Goal: Information Seeking & Learning: Learn about a topic

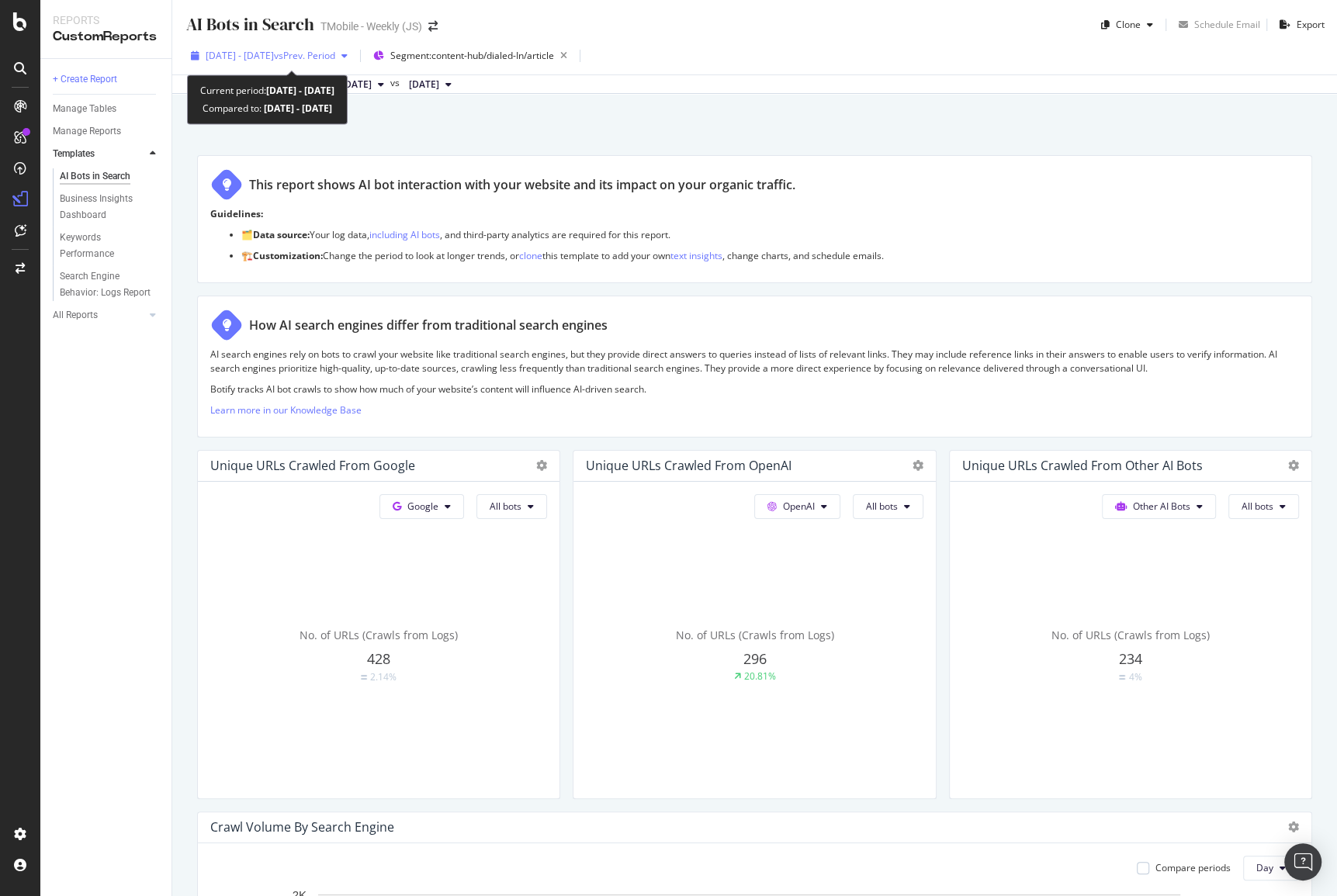
click at [274, 56] on span "[DATE] - [DATE]" at bounding box center [239, 55] width 68 height 14
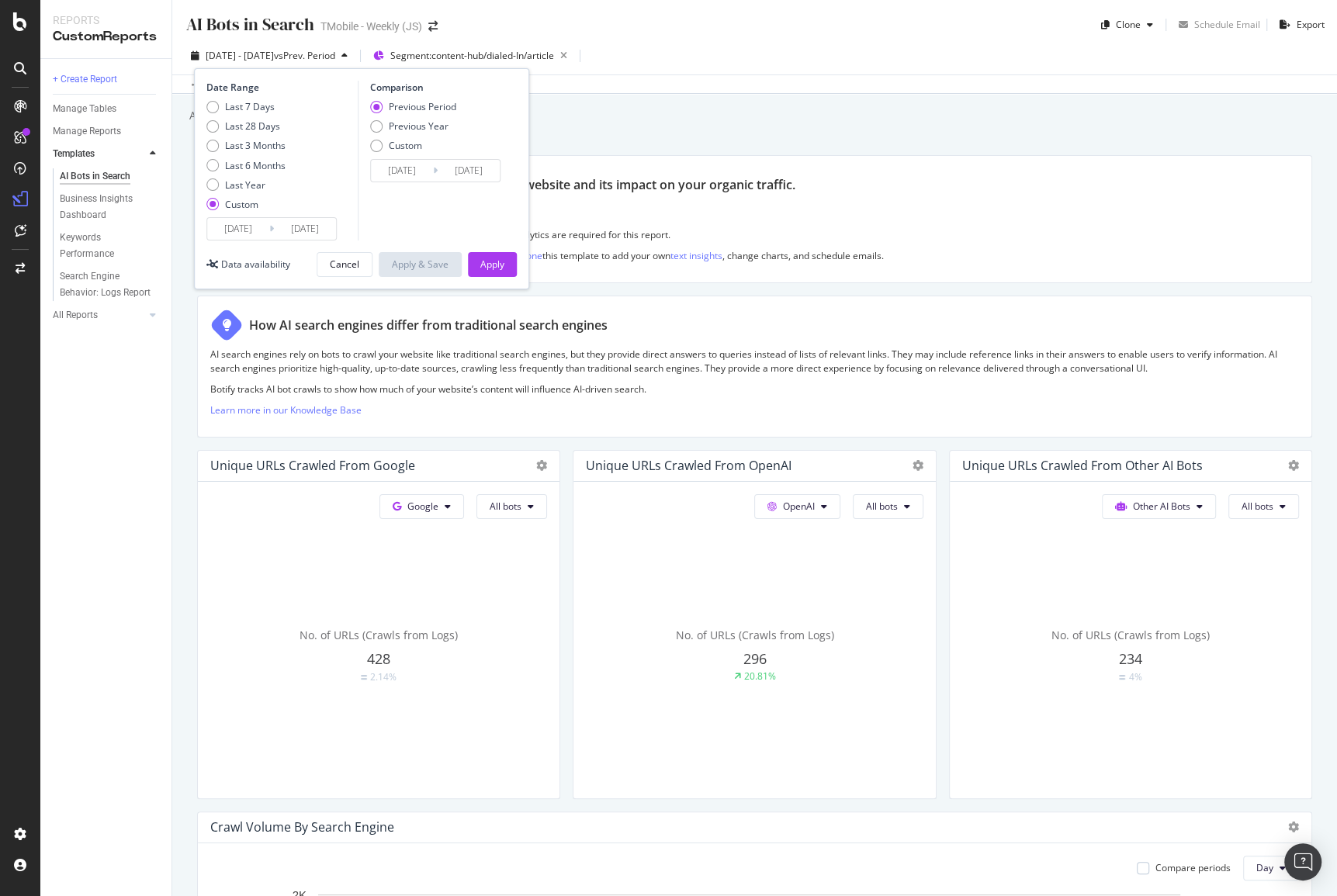
drag, startPoint x: 287, startPoint y: 0, endPoint x: 798, endPoint y: 50, distance: 513.4
click at [908, 55] on div "2025 Aug. 6th - Aug. 20th vs Prev. Period Segment: content-hub/dialed-In/articl…" at bounding box center [754, 59] width 1165 height 31
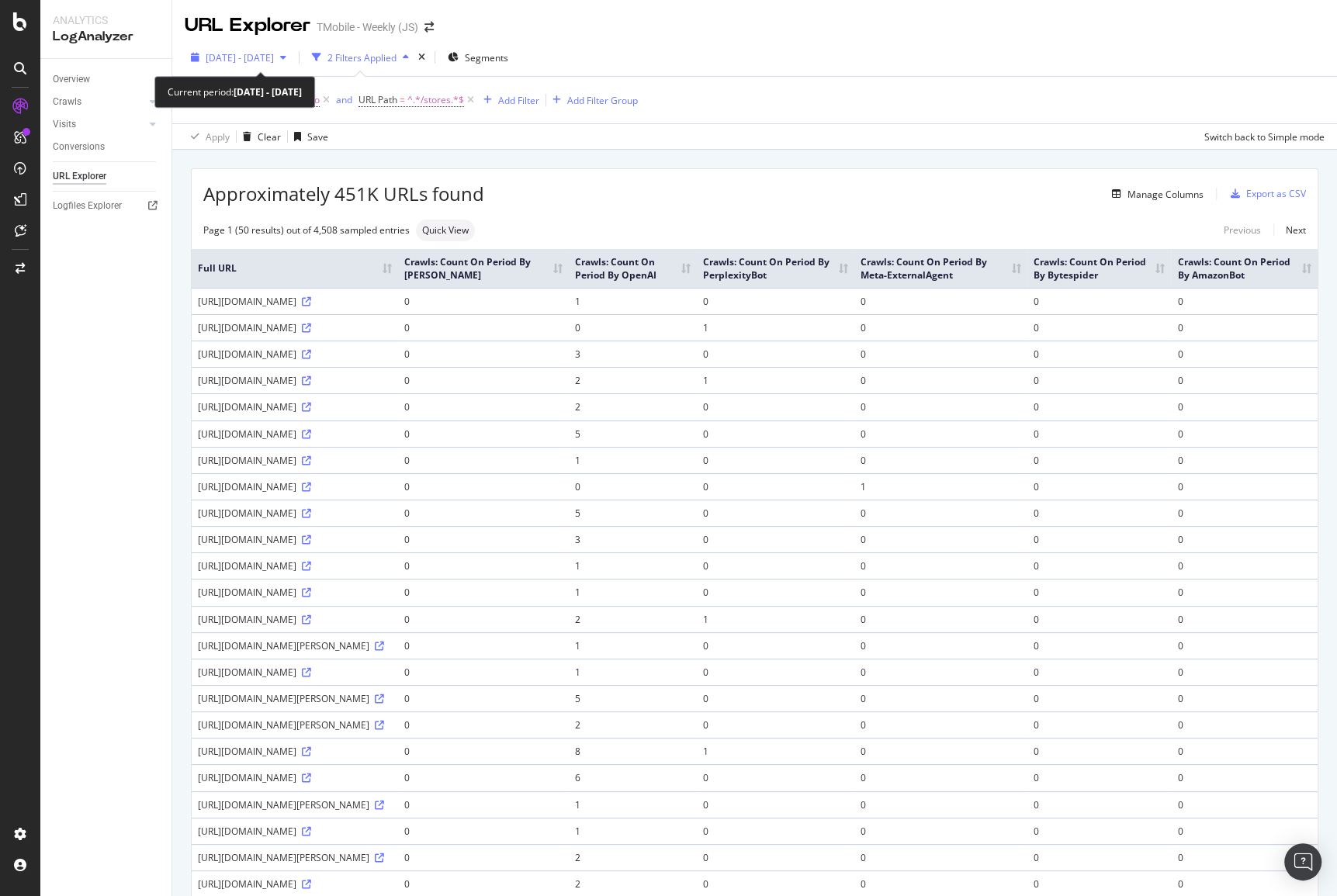
click at [265, 62] on span "2025 Aug. 25th - Sep. 23rd" at bounding box center [239, 58] width 68 height 14
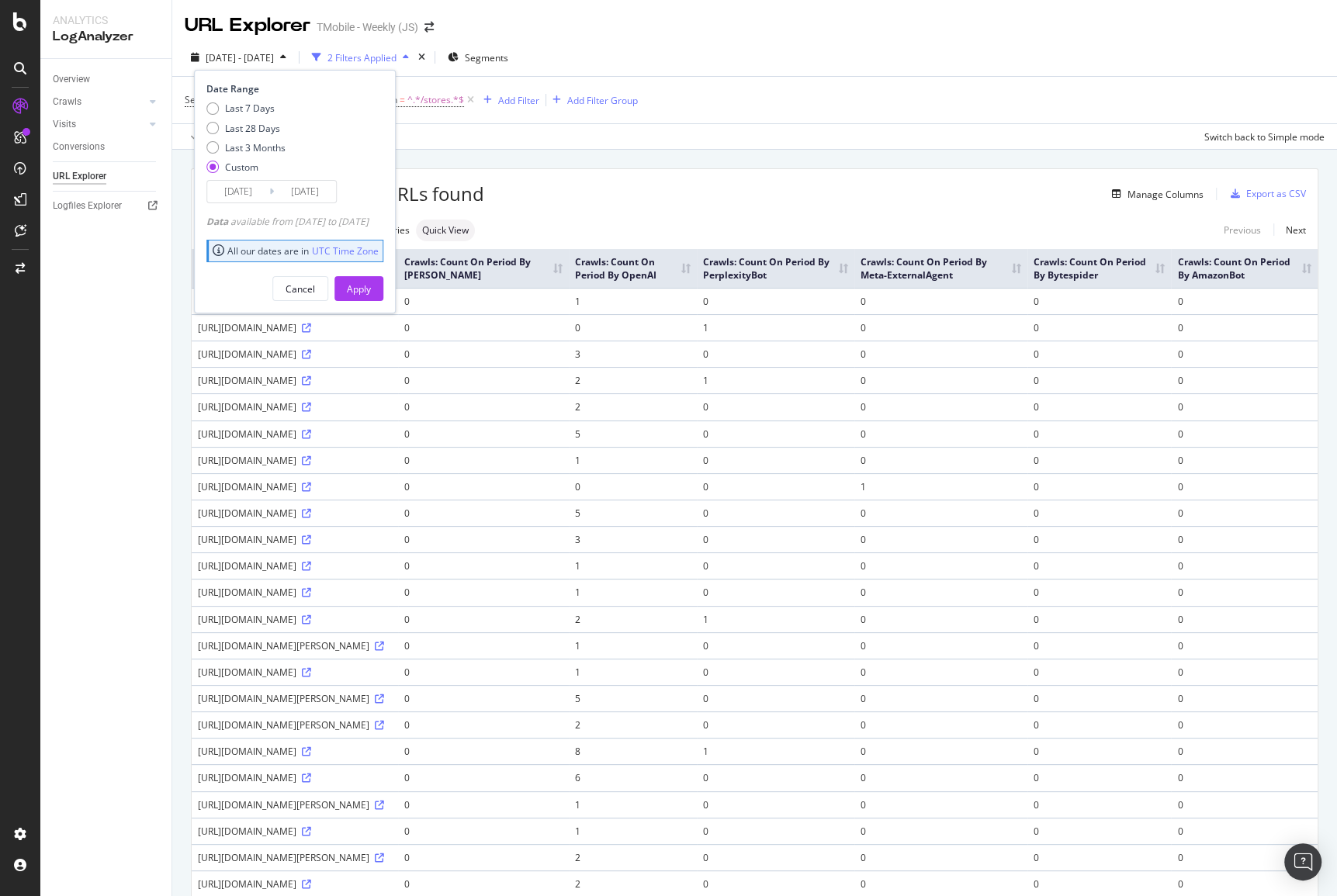
click at [697, 56] on div "2025 Aug. 25th - Sep. 23rd 2 Filters Applied Segments Date Range Last 7 Days La…" at bounding box center [754, 61] width 1165 height 31
